Goal: Task Accomplishment & Management: Manage account settings

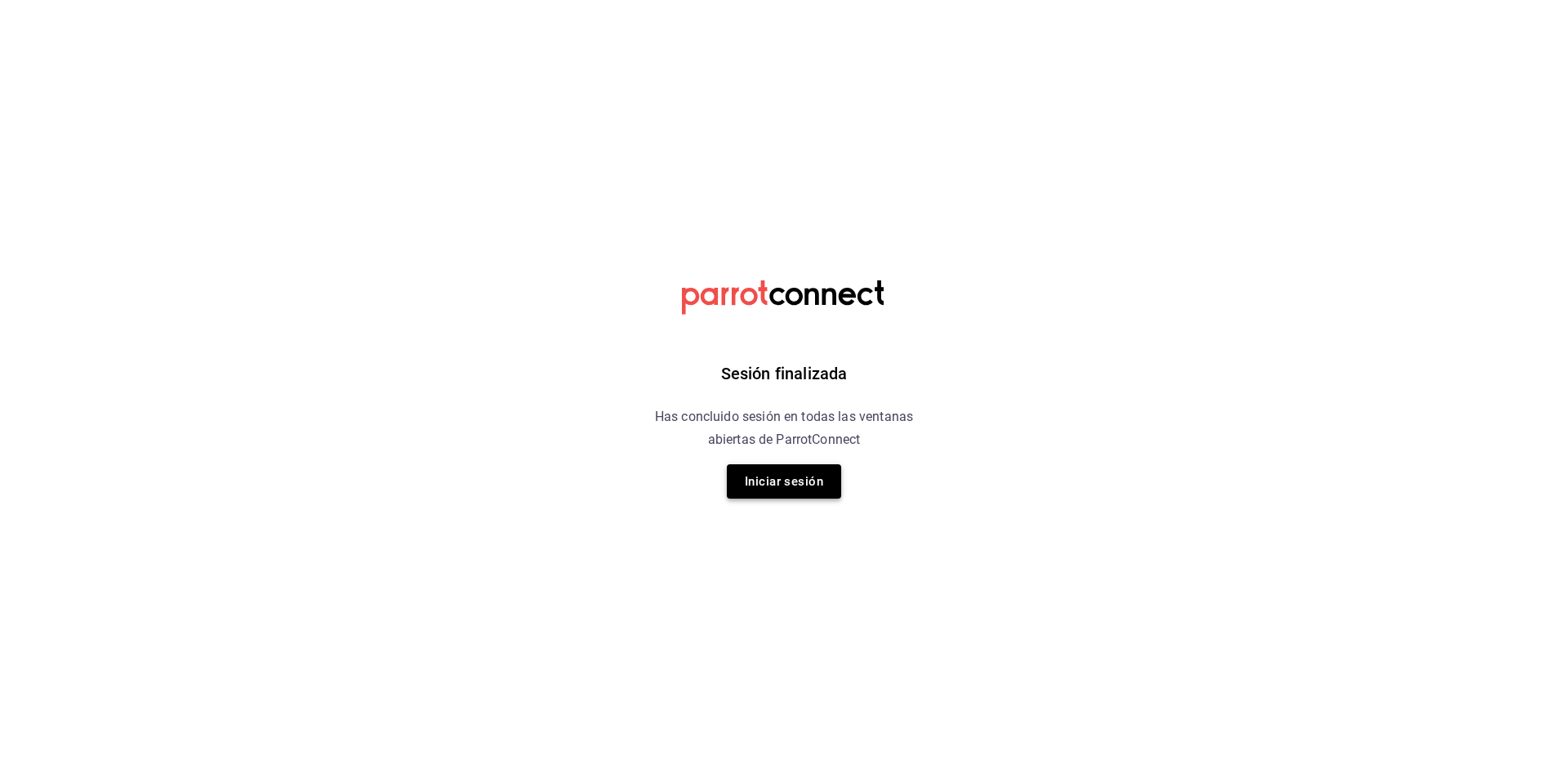
click at [812, 485] on button "Iniciar sesión" at bounding box center [784, 481] width 114 height 34
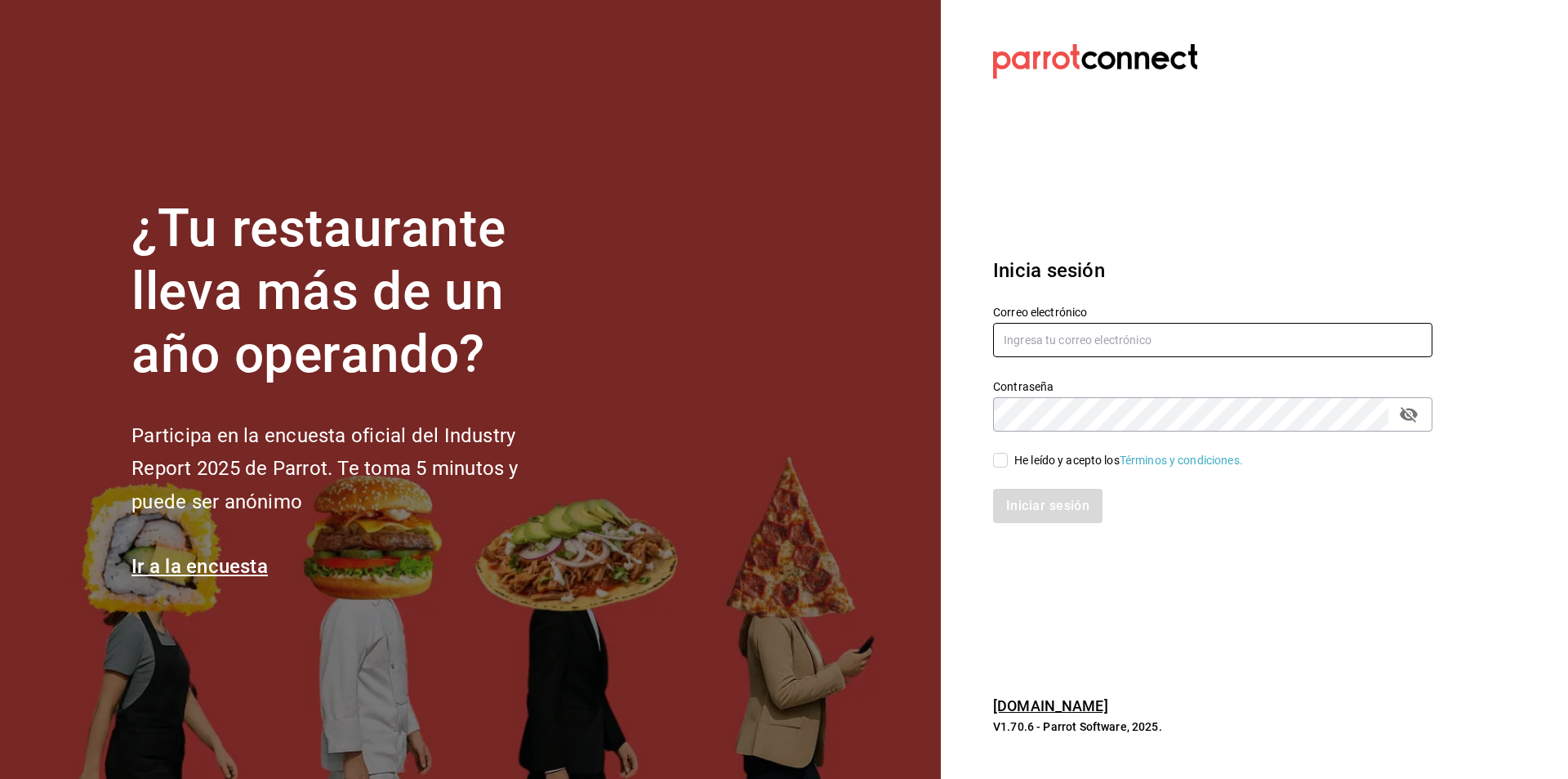
click at [1064, 348] on input "text" at bounding box center [1213, 340] width 440 height 34
type input "[PERSON_NAME][EMAIL_ADDRESS][DOMAIN_NAME]"
click at [1021, 454] on div "He leído y acepto los Términos y condiciones." at bounding box center [1128, 460] width 228 height 17
click at [1008, 454] on input "He leído y acepto los Términos y condiciones." at bounding box center [1000, 459] width 14 height 14
checkbox input "true"
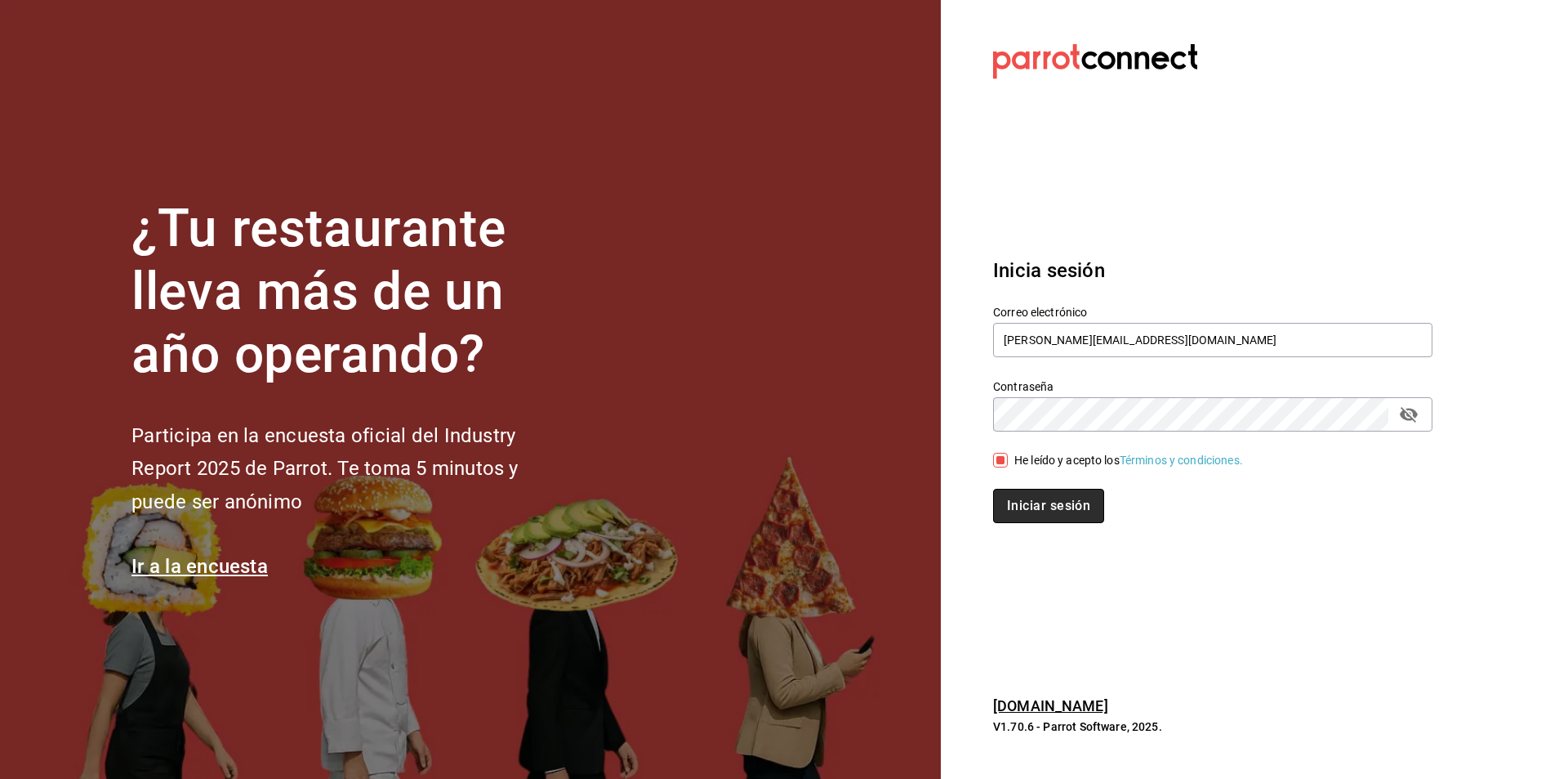
click at [1025, 520] on button "Iniciar sesión" at bounding box center [1048, 506] width 111 height 34
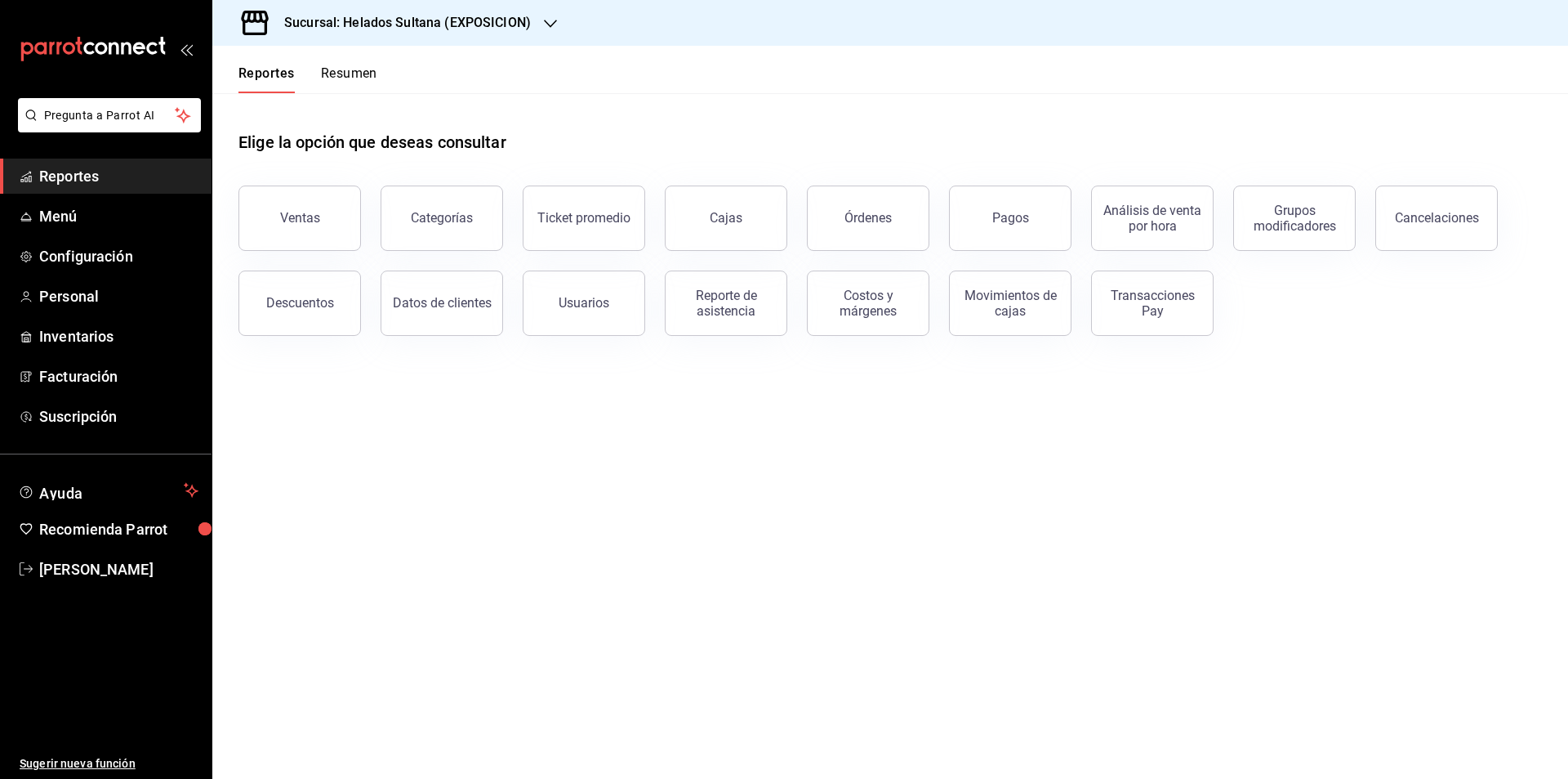
click at [492, 10] on div "Sucursal: Helados Sultana (EXPOSICION)" at bounding box center [394, 23] width 338 height 46
click at [407, 119] on div "Helados Sultana (VASCONCELOS)" at bounding box center [334, 108] width 245 height 37
click at [80, 216] on span "Menú" at bounding box center [118, 215] width 159 height 22
